Goal: Check status

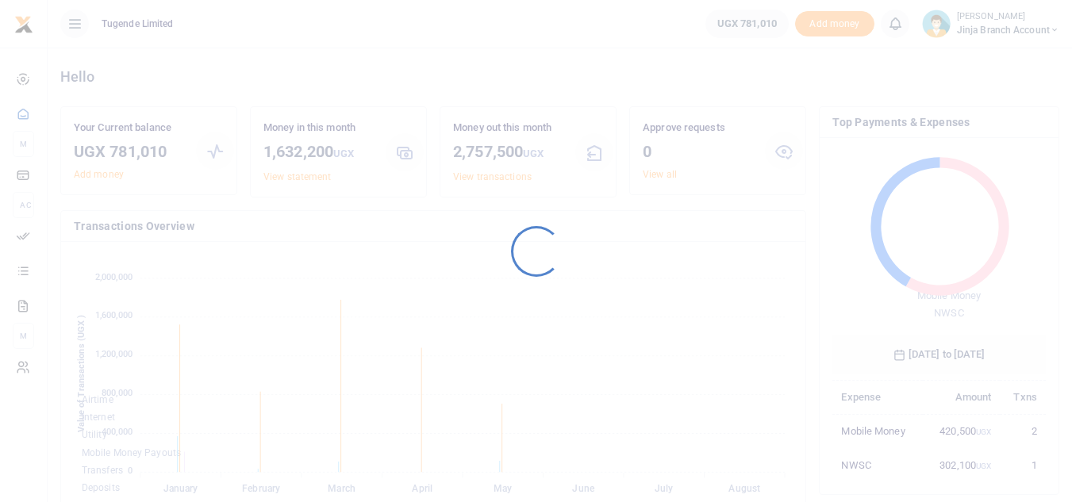
scroll to position [211, 201]
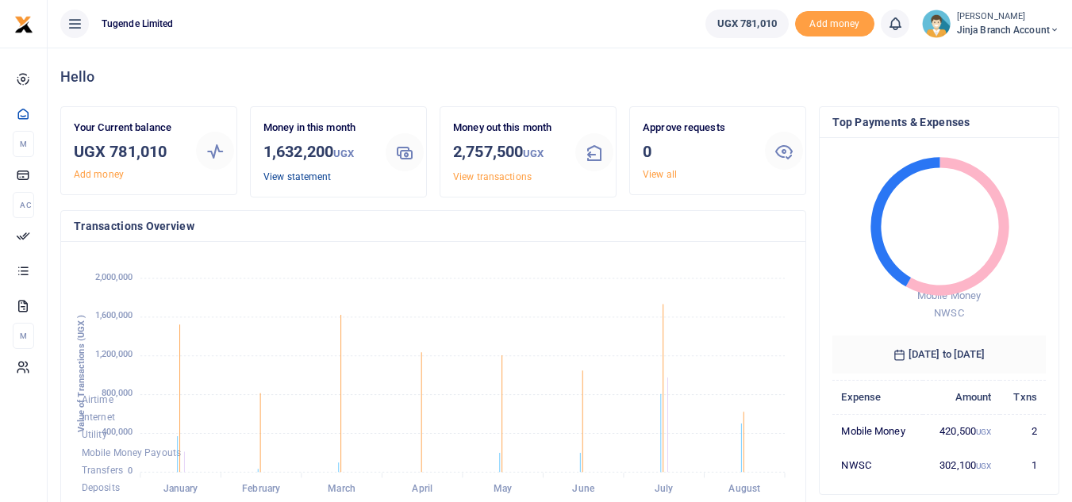
click at [282, 178] on link "View statement" at bounding box center [296, 176] width 67 height 11
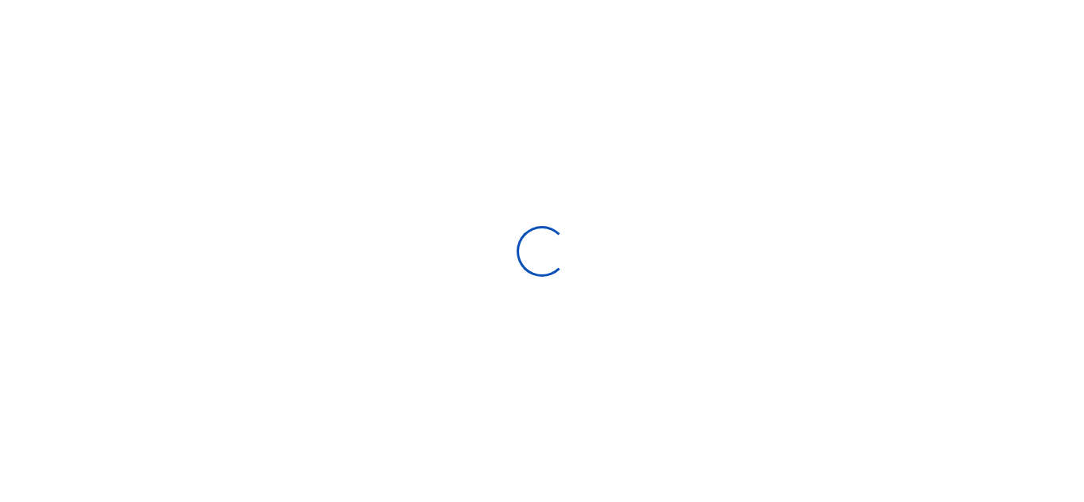
select select "ALL"
type input "[DATE] - [DATE]"
